Goal: Information Seeking & Learning: Learn about a topic

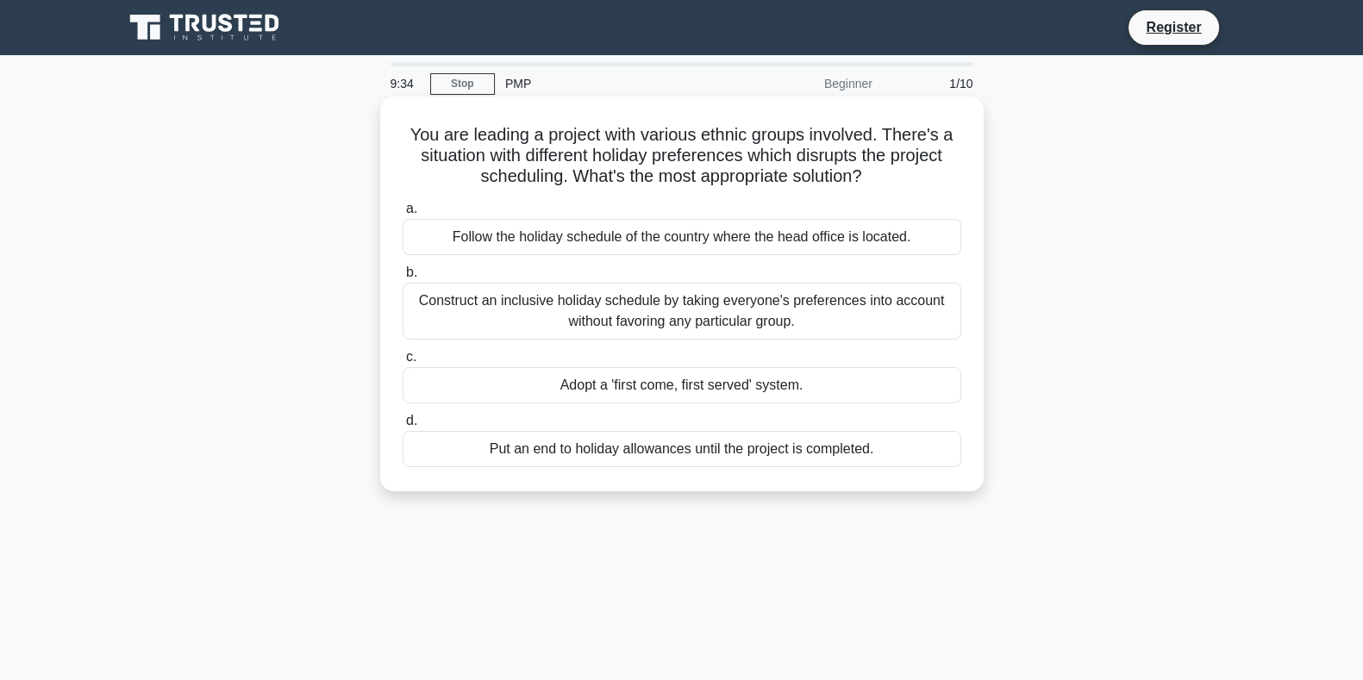
click at [808, 316] on div "Construct an inclusive holiday schedule by taking everyone's preferences into a…" at bounding box center [681, 311] width 558 height 57
click at [402, 278] on input "b. Construct an inclusive holiday schedule by taking everyone's preferences int…" at bounding box center [402, 272] width 0 height 11
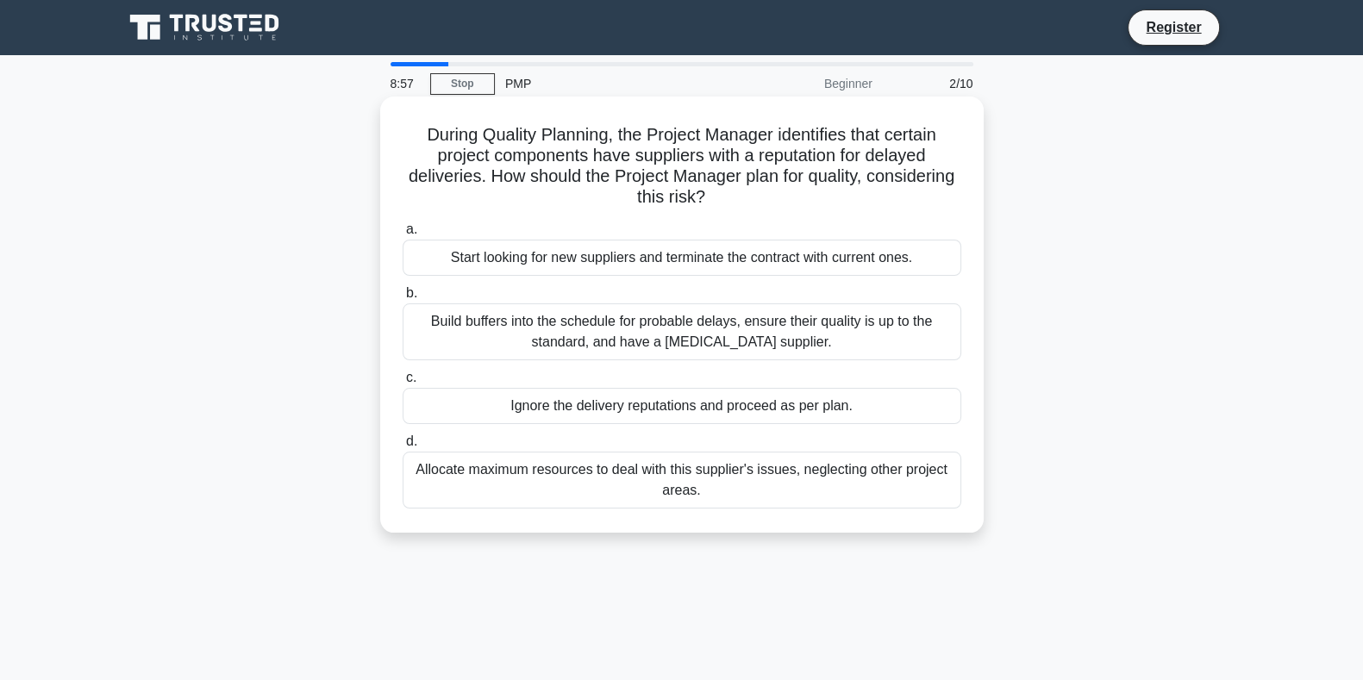
click at [654, 325] on div "Build buffers into the schedule for probable delays, ensure their quality is up…" at bounding box center [681, 331] width 558 height 57
click at [402, 299] on input "b. Build buffers into the schedule for probable delays, ensure their quality is…" at bounding box center [402, 293] width 0 height 11
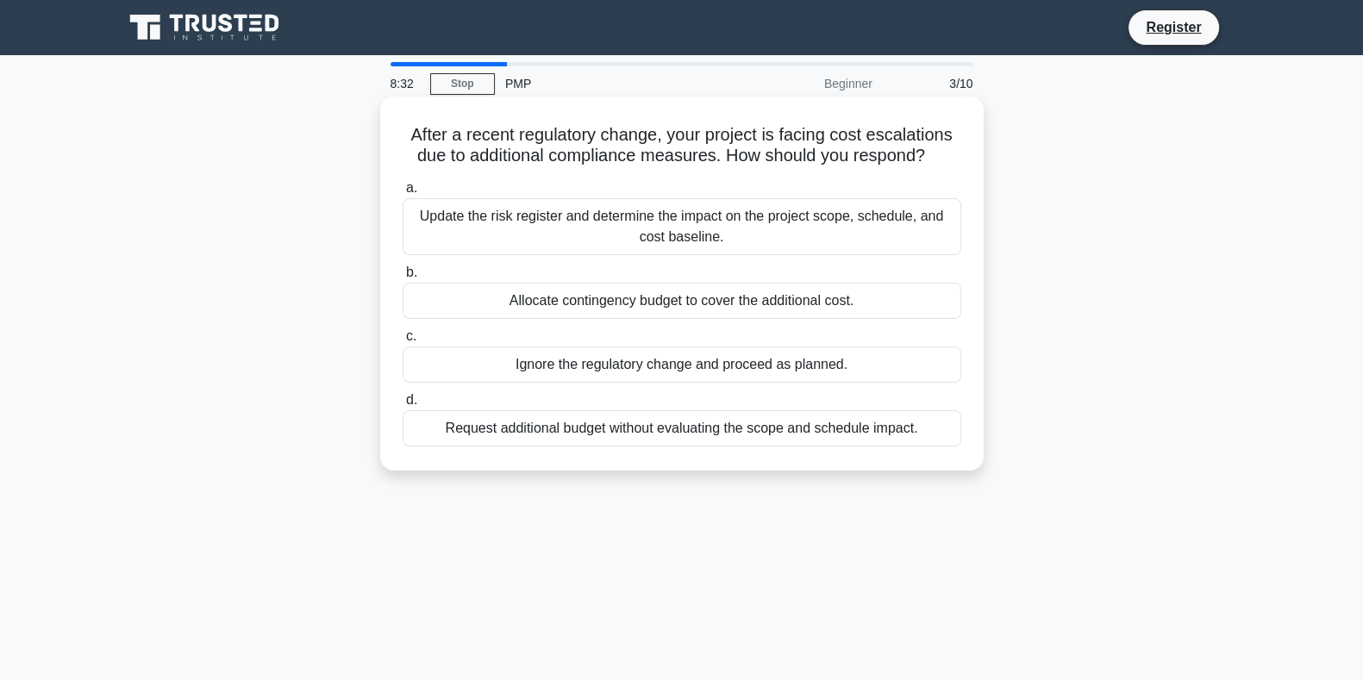
click at [689, 228] on div "Update the risk register and determine the impact on the project scope, schedul…" at bounding box center [681, 226] width 558 height 57
click at [402, 194] on input "a. Update the risk register and determine the impact on the project scope, sche…" at bounding box center [402, 188] width 0 height 11
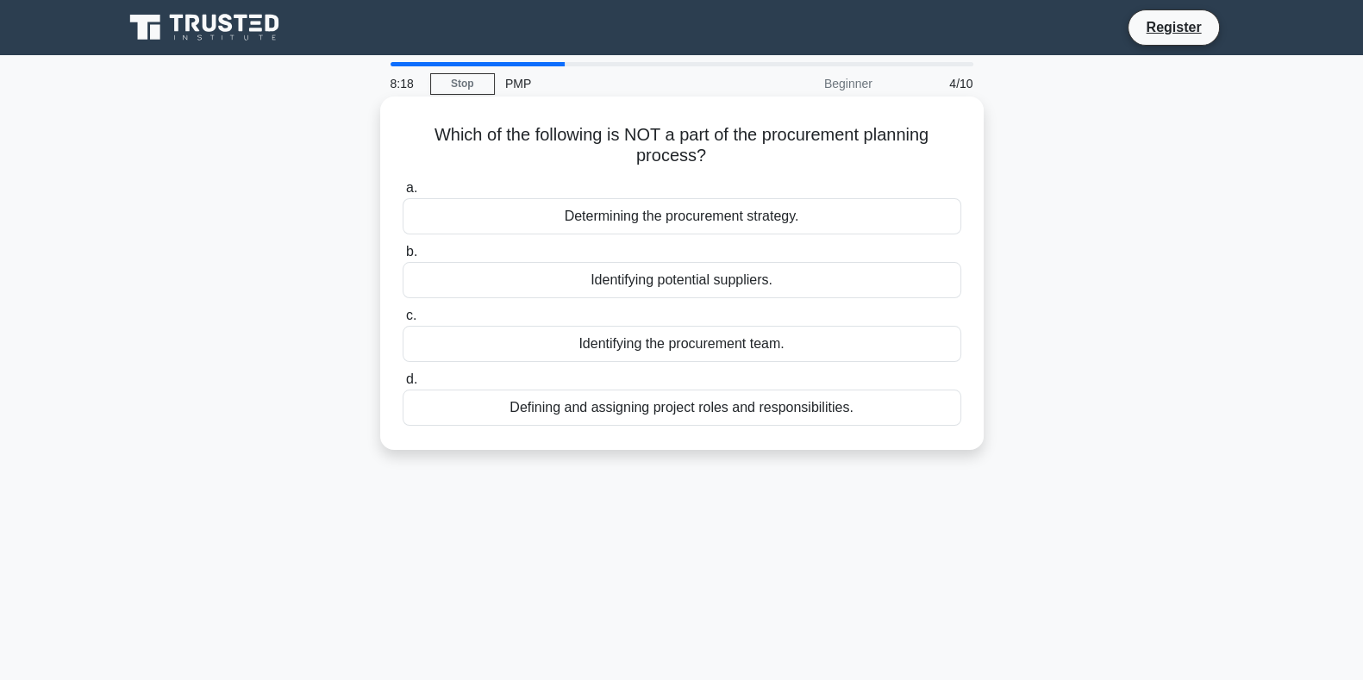
drag, startPoint x: 660, startPoint y: 411, endPoint x: 623, endPoint y: 415, distance: 37.3
click at [623, 415] on div "Defining and assigning project roles and responsibilities." at bounding box center [681, 408] width 558 height 36
click at [552, 409] on div "Defining and assigning project roles and responsibilities." at bounding box center [681, 408] width 558 height 36
click at [402, 385] on input "d. Defining and assigning project roles and responsibilities." at bounding box center [402, 379] width 0 height 11
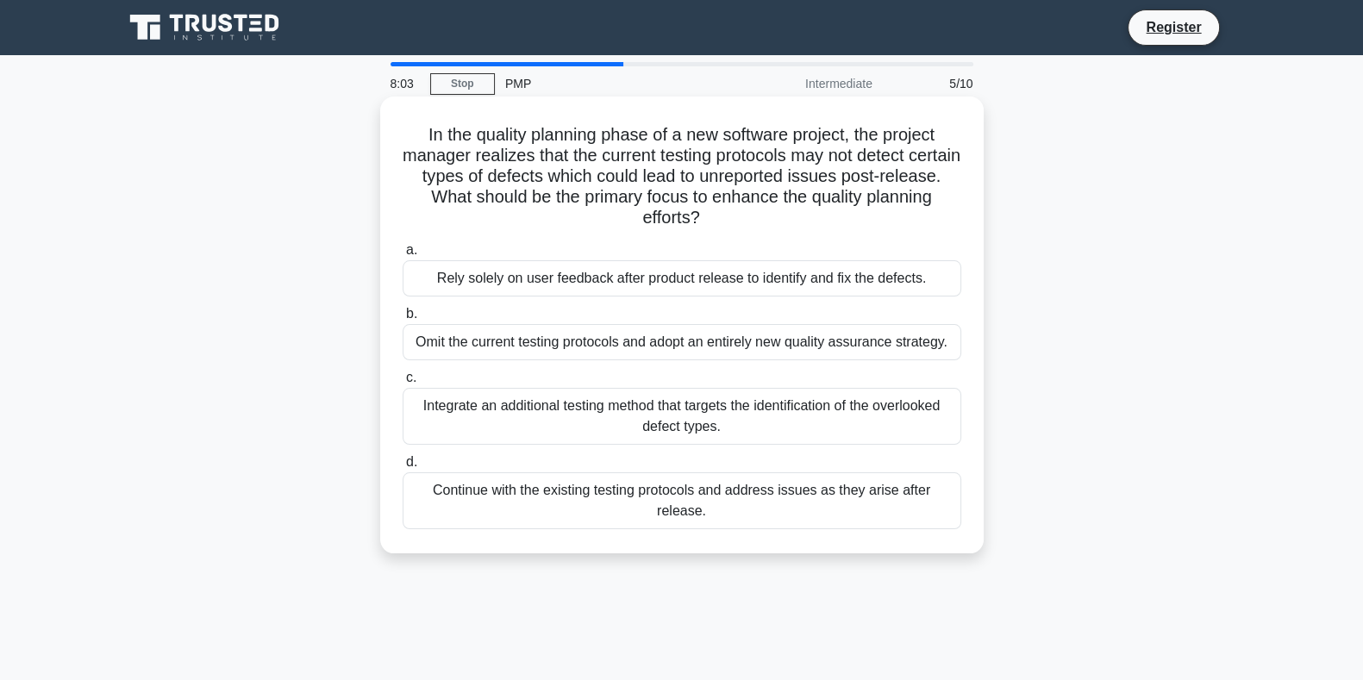
click at [627, 274] on div "Rely solely on user feedback after product release to identify and fix the defe…" at bounding box center [681, 278] width 558 height 36
click at [402, 256] on input "a. Rely solely on user feedback after product release to identify and fix the d…" at bounding box center [402, 250] width 0 height 11
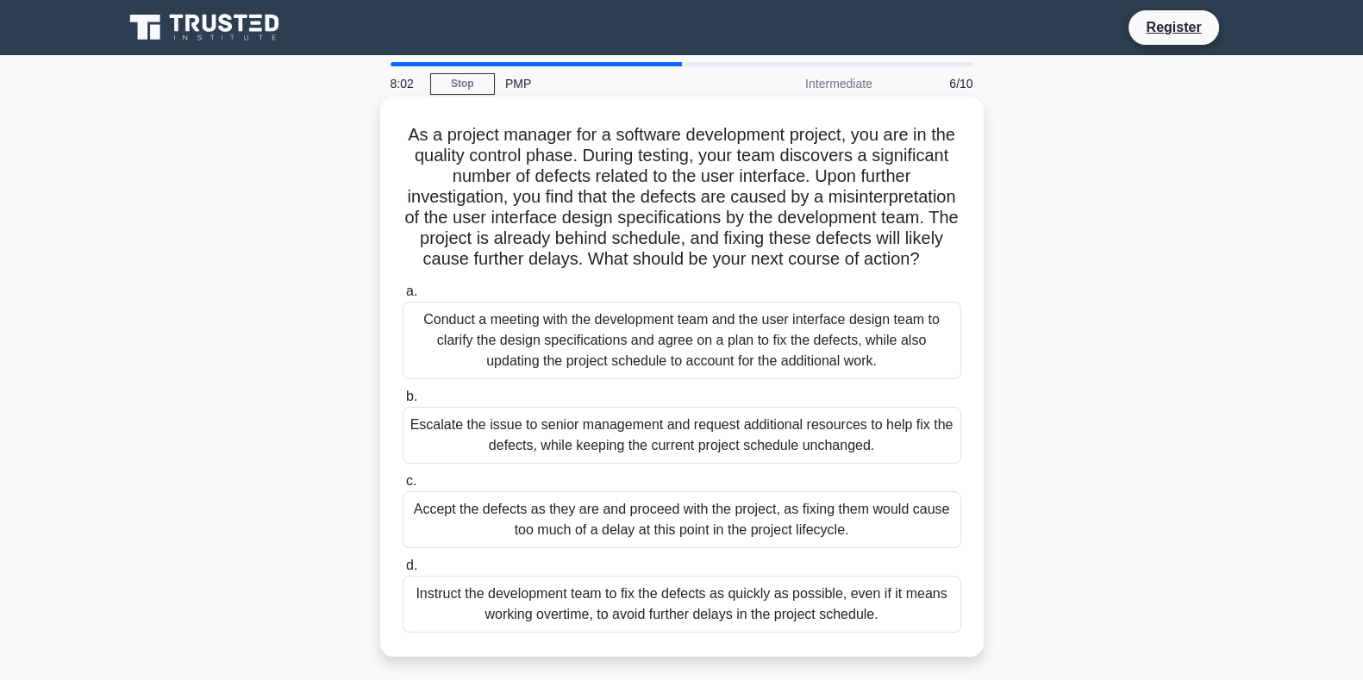
click at [614, 346] on div "Conduct a meeting with the development team and the user interface design team …" at bounding box center [681, 341] width 558 height 78
click at [402, 297] on input "a. Conduct a meeting with the development team and the user interface design te…" at bounding box center [402, 291] width 0 height 11
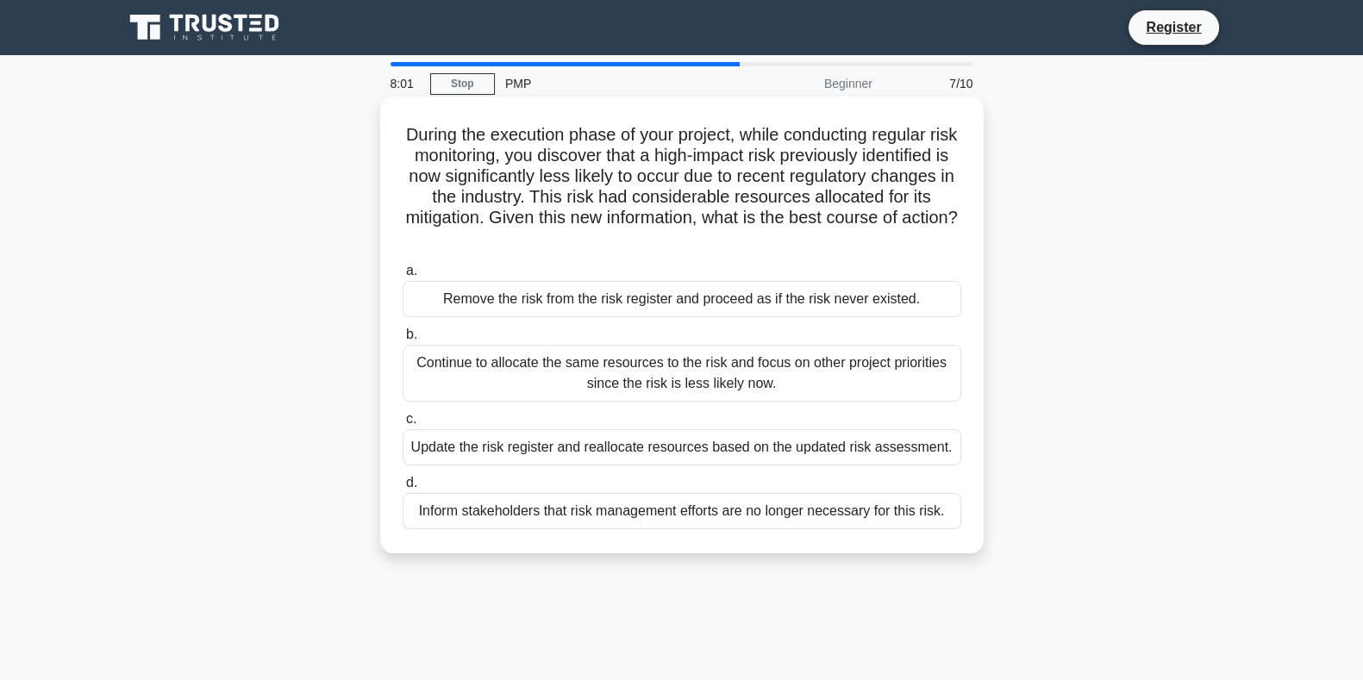
click at [583, 321] on div "a. Remove the risk from the risk register and proceed as if the risk never exis…" at bounding box center [681, 395] width 579 height 276
click at [580, 306] on div "Remove the risk from the risk register and proceed as if the risk never existed." at bounding box center [681, 299] width 558 height 36
click at [402, 277] on input "a. Remove the risk from the risk register and proceed as if the risk never exis…" at bounding box center [402, 270] width 0 height 11
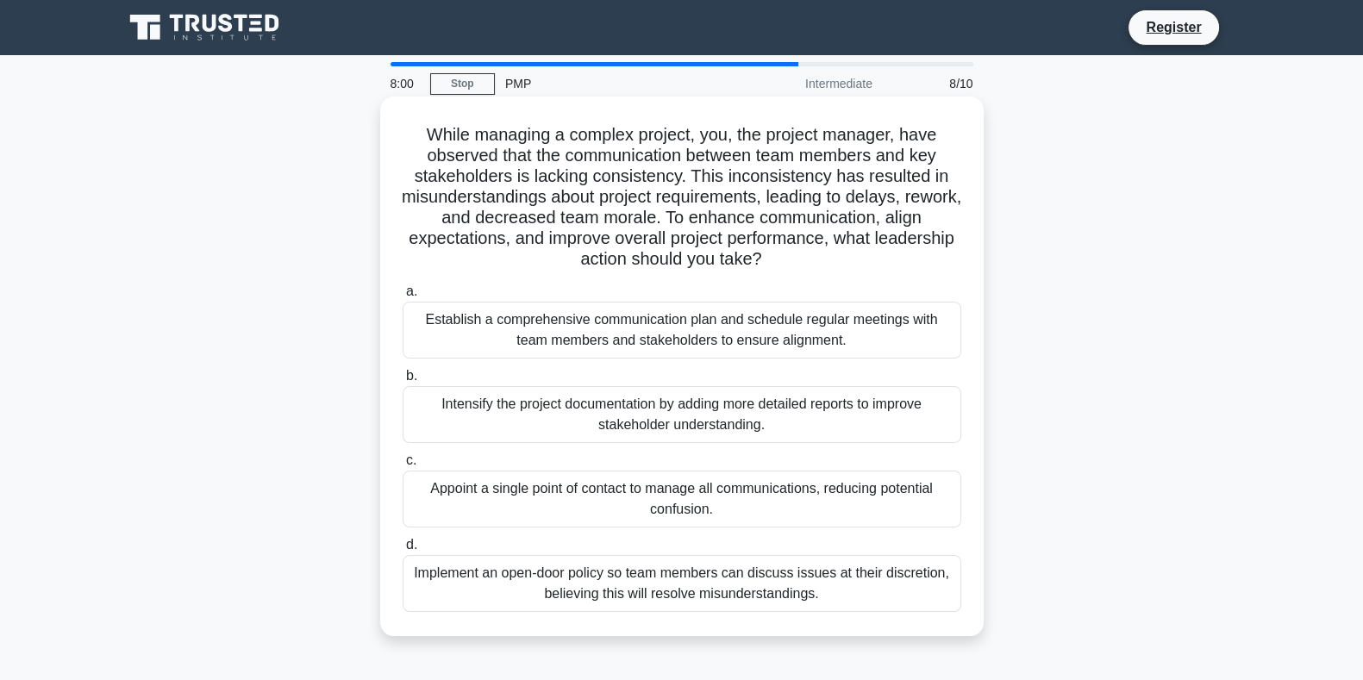
click at [593, 359] on div "a. Establish a comprehensive communication plan and schedule regular meetings w…" at bounding box center [681, 447] width 579 height 338
click at [603, 338] on div "Establish a comprehensive communication plan and schedule regular meetings with…" at bounding box center [681, 330] width 558 height 57
click at [402, 297] on input "a. Establish a comprehensive communication plan and schedule regular meetings w…" at bounding box center [402, 291] width 0 height 11
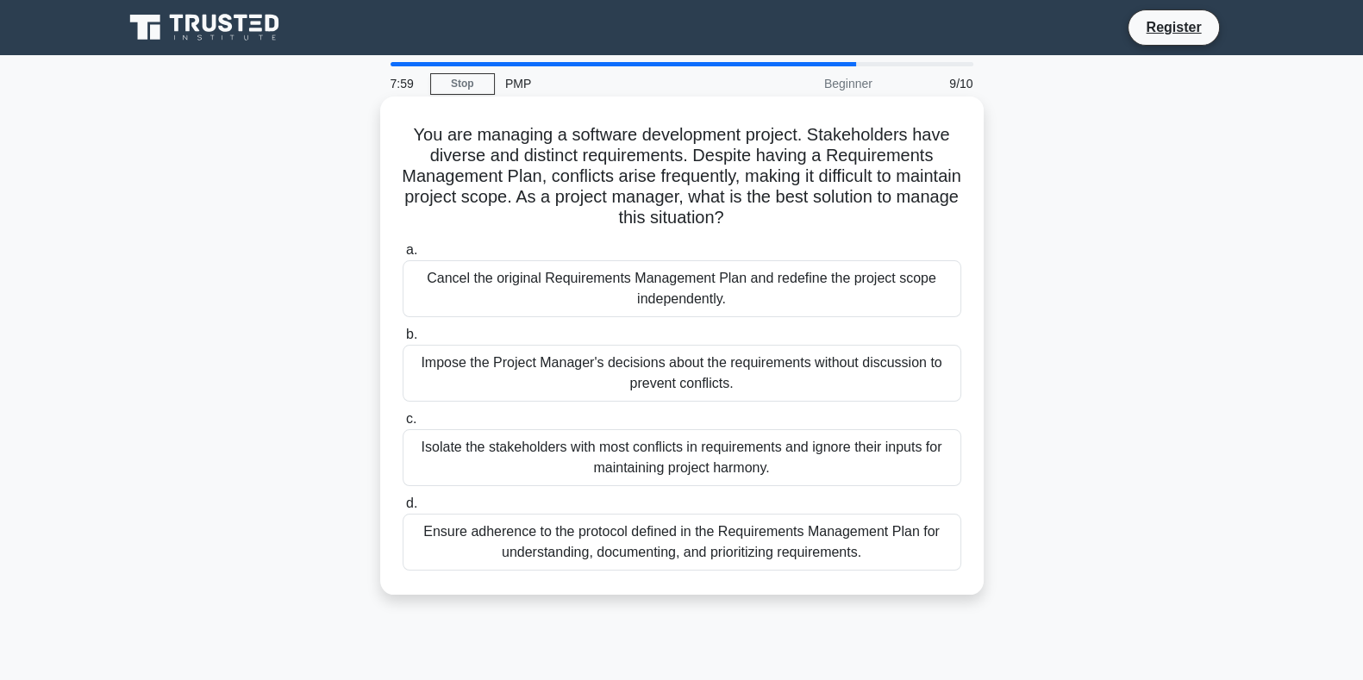
click at [585, 292] on div "Cancel the original Requirements Management Plan and redefine the project scope…" at bounding box center [681, 288] width 558 height 57
click at [402, 256] on input "a. Cancel the original Requirements Management Plan and redefine the project sc…" at bounding box center [402, 250] width 0 height 11
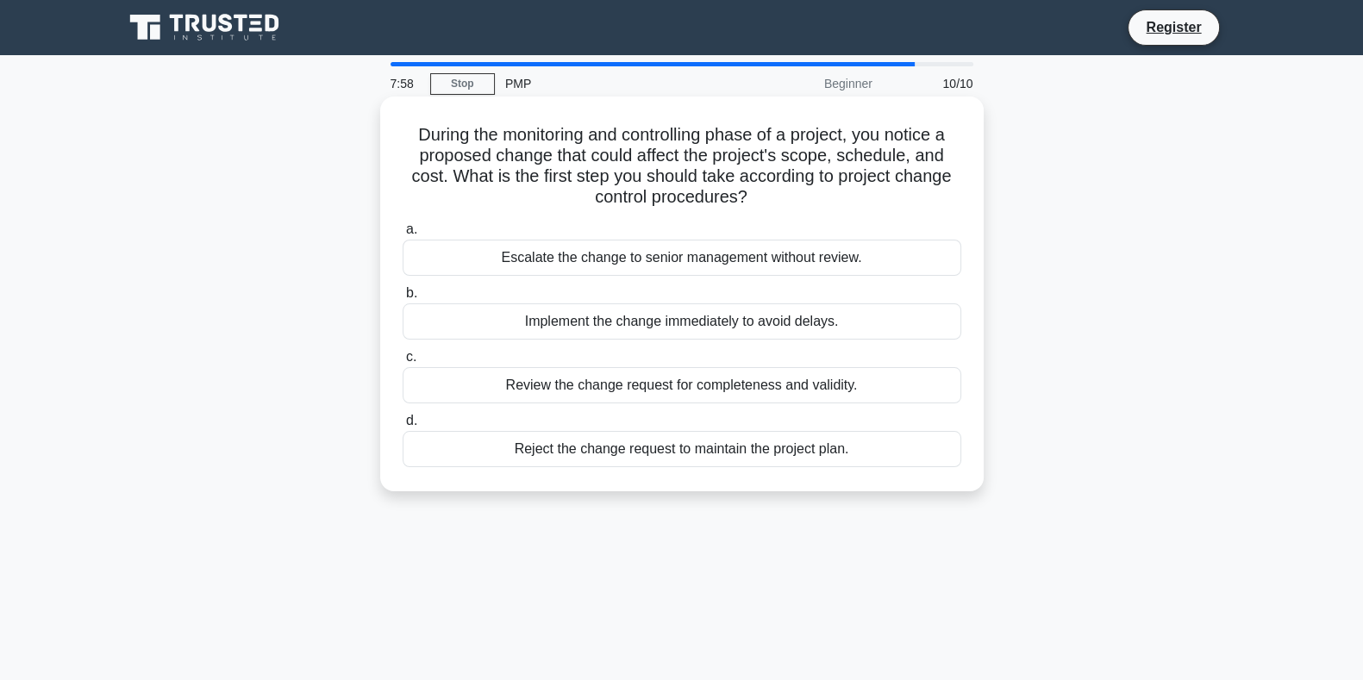
click at [630, 265] on div "Escalate the change to senior management without review." at bounding box center [681, 258] width 558 height 36
click at [402, 235] on input "a. Escalate the change to senior management without review." at bounding box center [402, 229] width 0 height 11
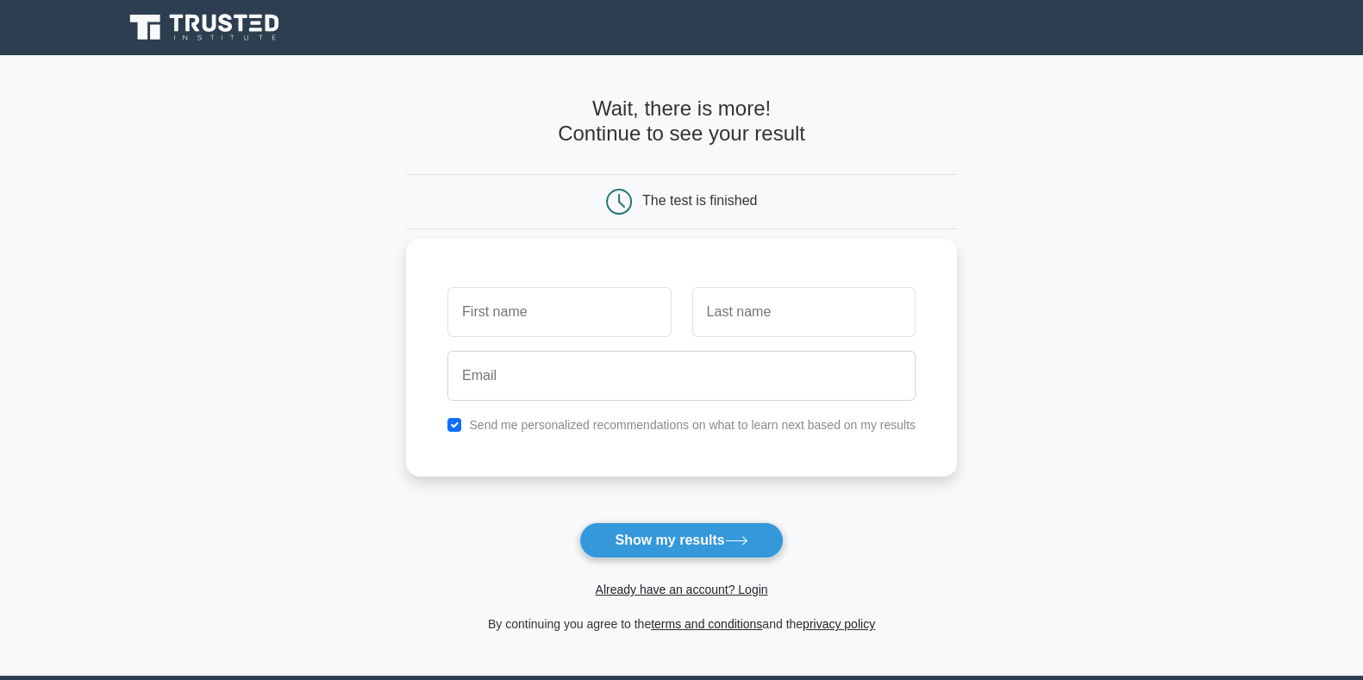
click at [621, 428] on label "Send me personalized recommendations on what to learn next based on my results" at bounding box center [692, 425] width 446 height 14
click at [650, 532] on button "Show my results" at bounding box center [680, 540] width 203 height 36
click at [578, 315] on input "text" at bounding box center [558, 312] width 223 height 50
type input "Sushant"
type input "Agarwal"
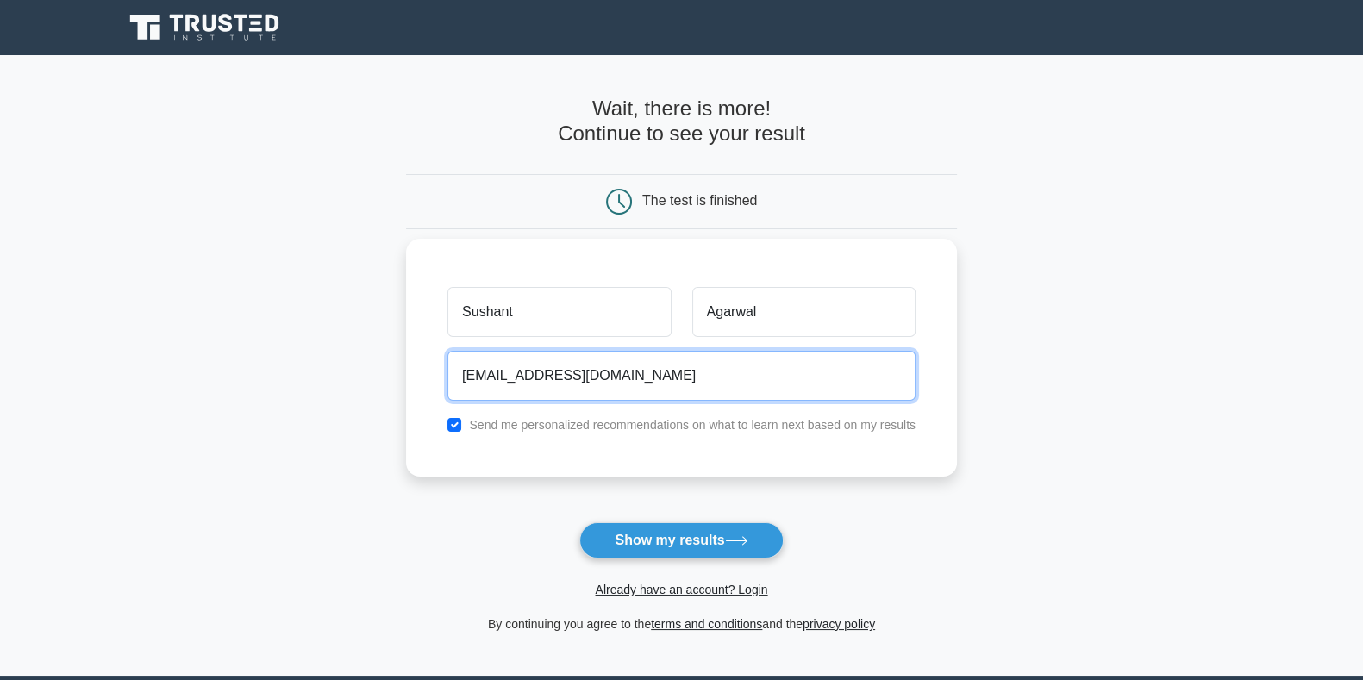
type input "[EMAIL_ADDRESS][DOMAIN_NAME]"
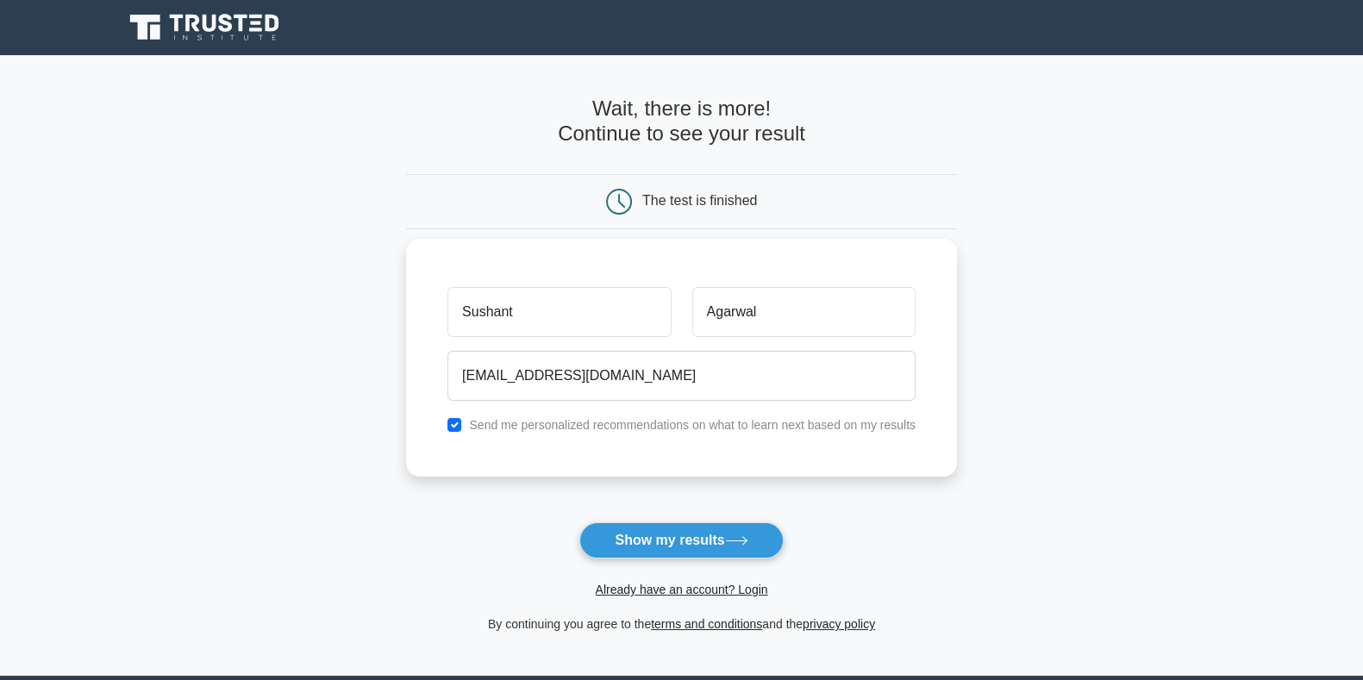
click at [546, 428] on label "Send me personalized recommendations on what to learn next based on my results" at bounding box center [692, 425] width 446 height 14
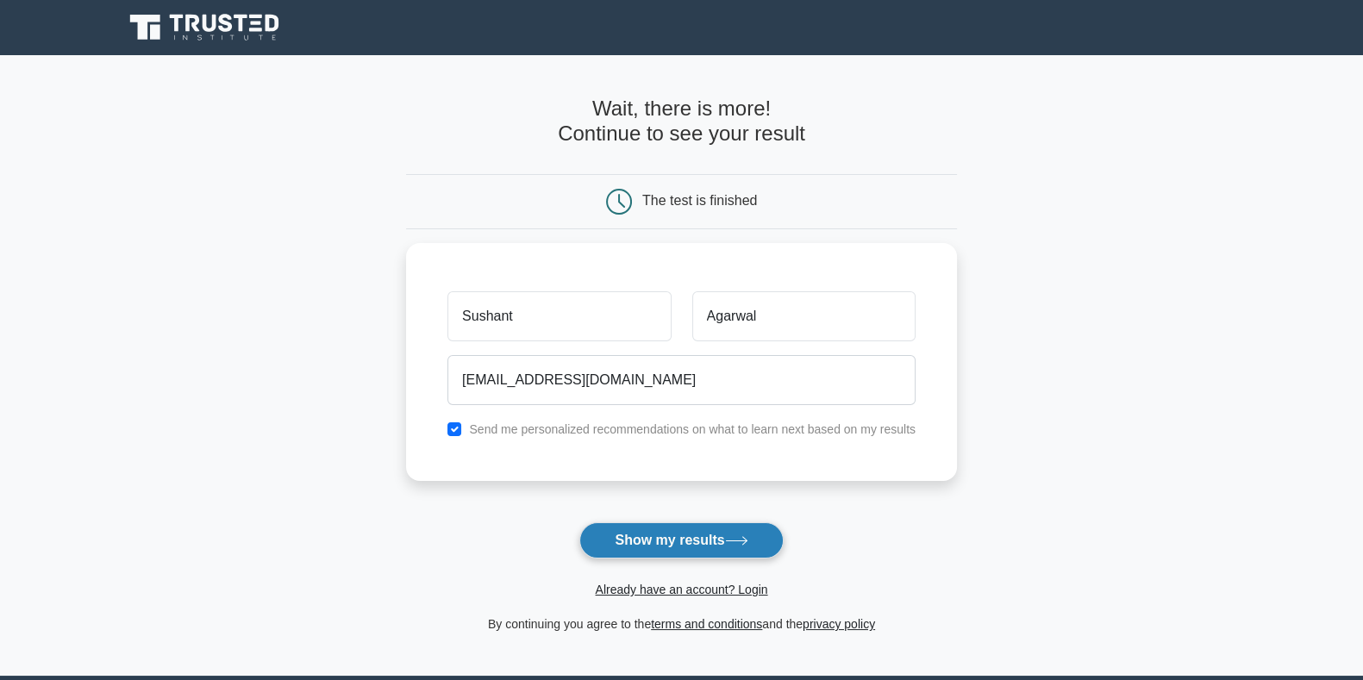
click at [634, 537] on button "Show my results" at bounding box center [680, 540] width 203 height 36
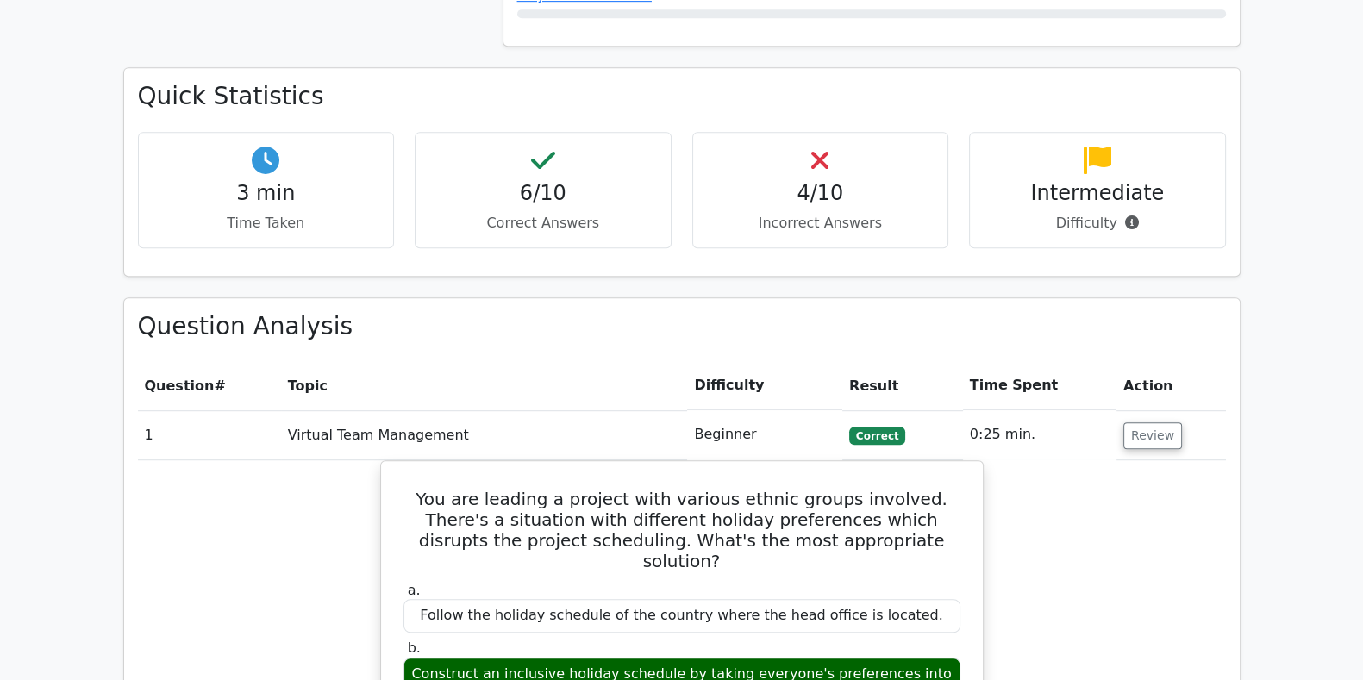
scroll to position [1227, 0]
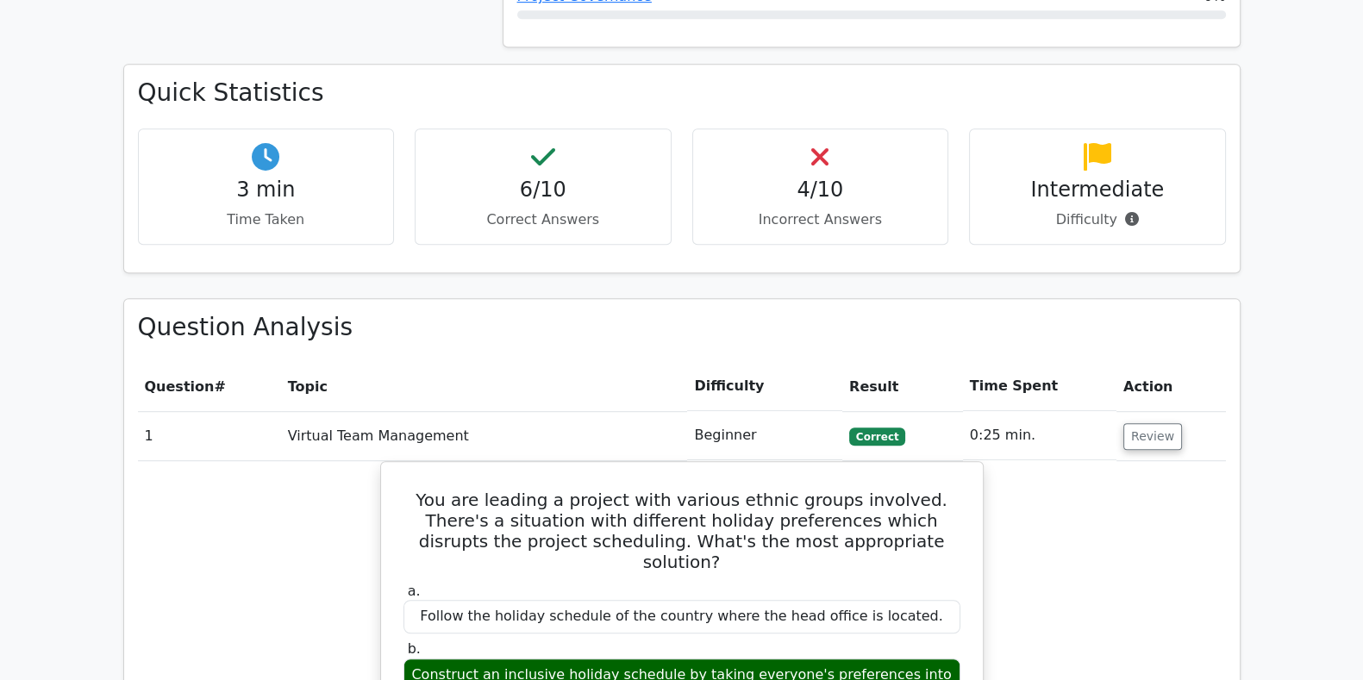
click at [546, 209] on p "Correct Answers" at bounding box center [543, 219] width 228 height 21
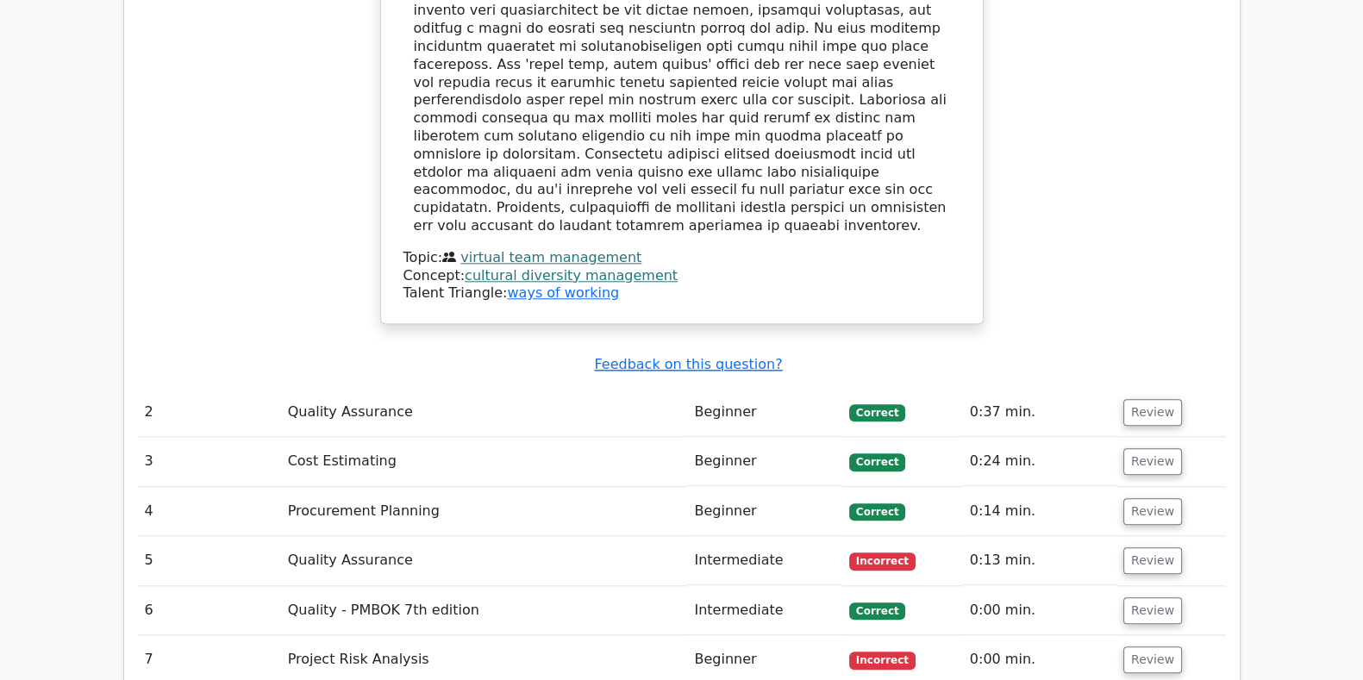
scroll to position [2201, 0]
click at [380, 534] on td "Quality Assurance" at bounding box center [484, 558] width 407 height 49
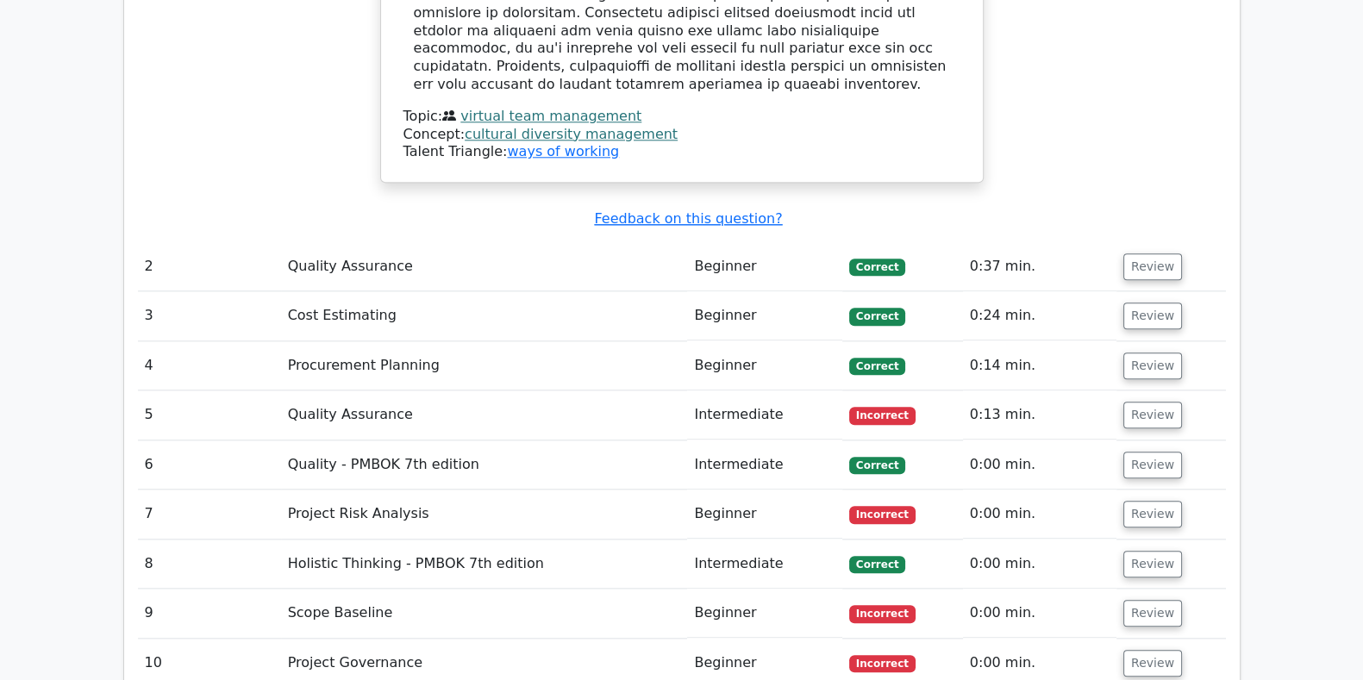
scroll to position [2336, 0]
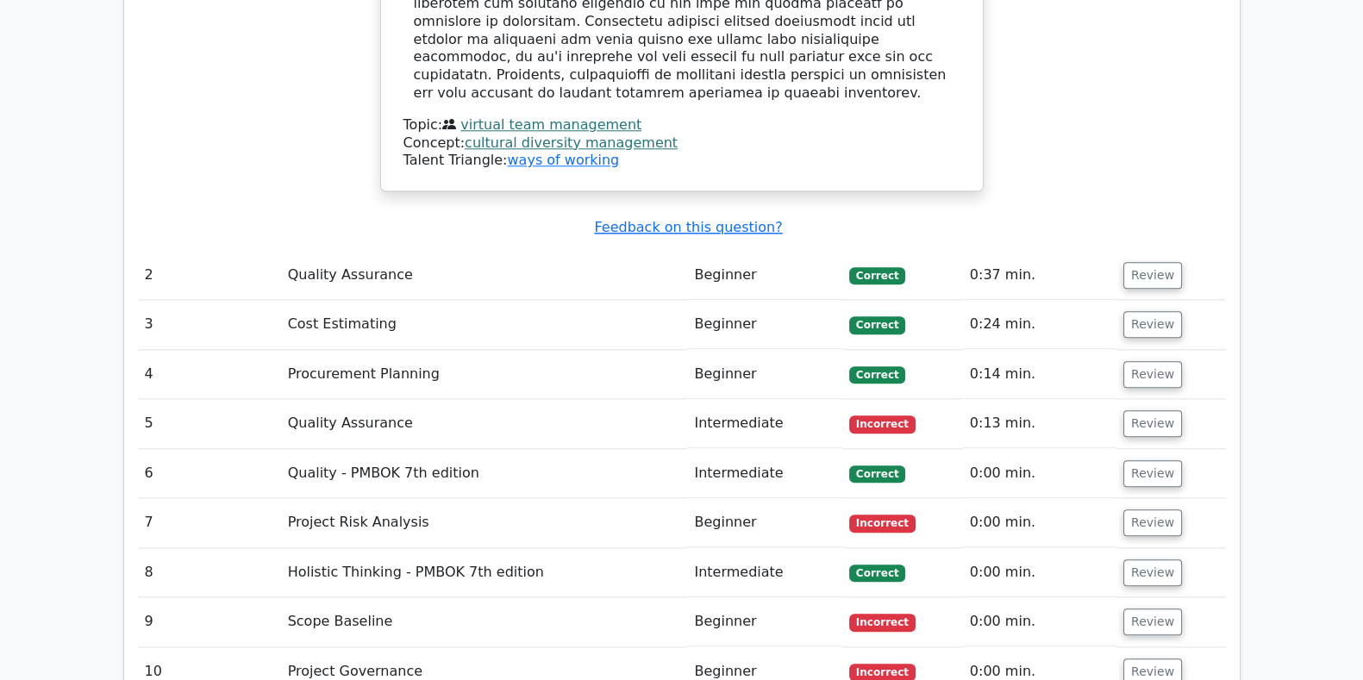
click at [473, 399] on td "Quality Assurance" at bounding box center [484, 423] width 407 height 49
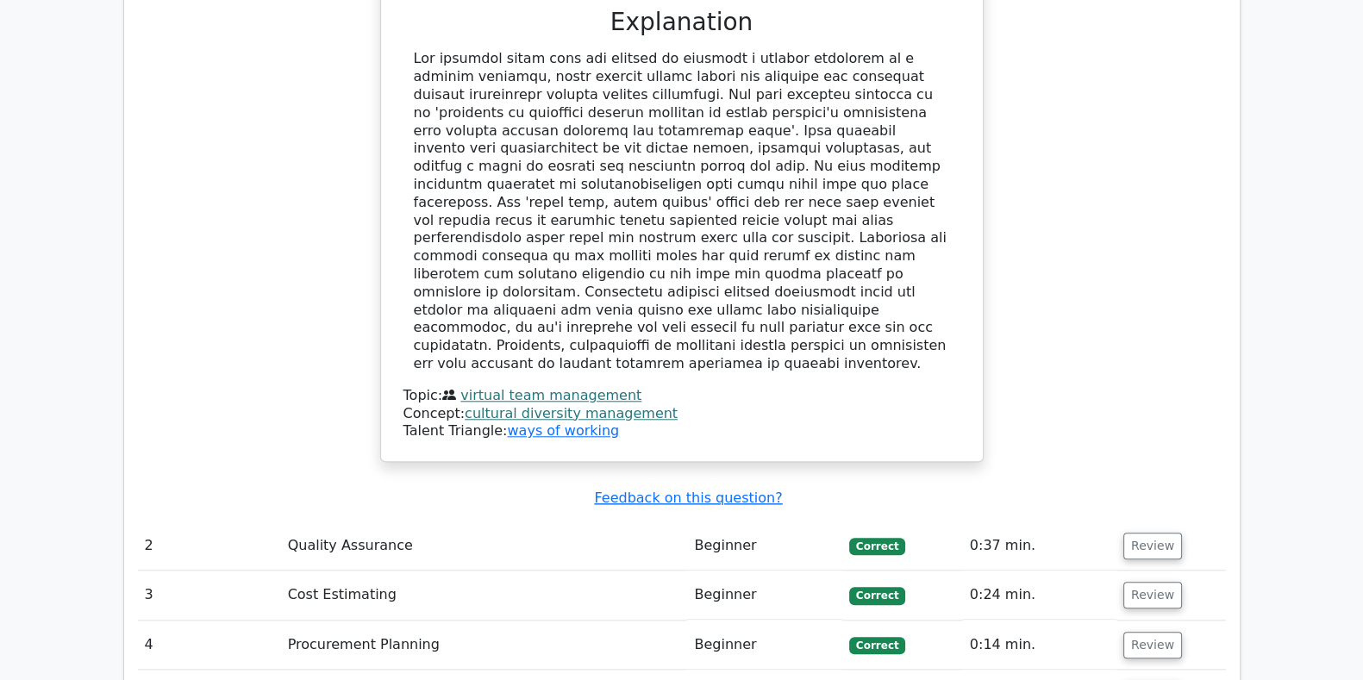
scroll to position [2191, 0]
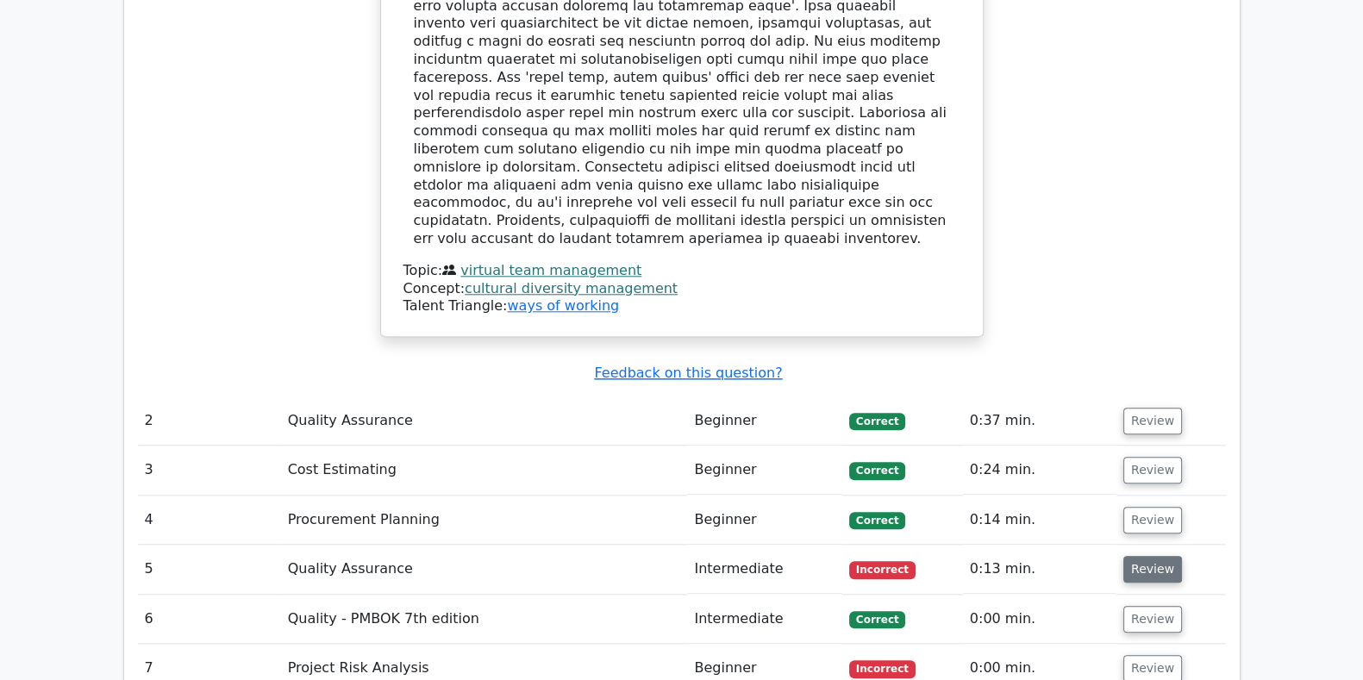
click at [1158, 556] on button "Review" at bounding box center [1152, 569] width 59 height 27
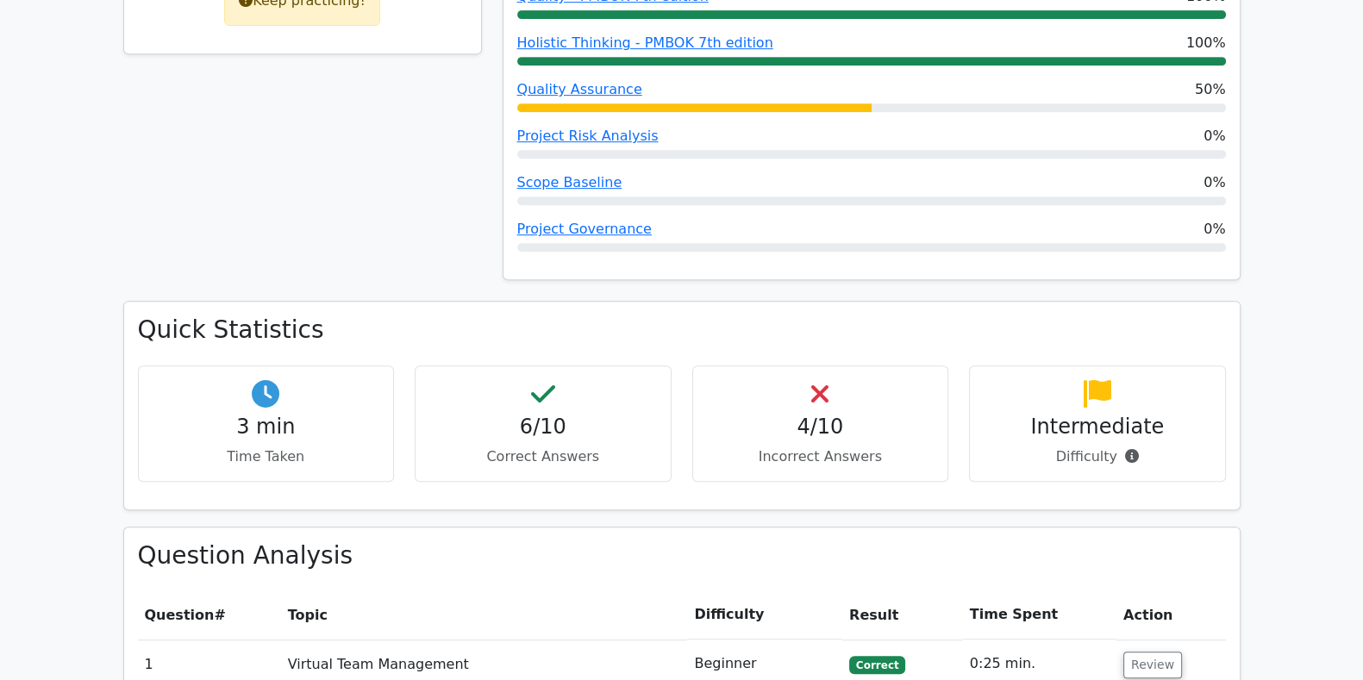
scroll to position [0, 0]
